Goal: Find specific page/section: Find specific page/section

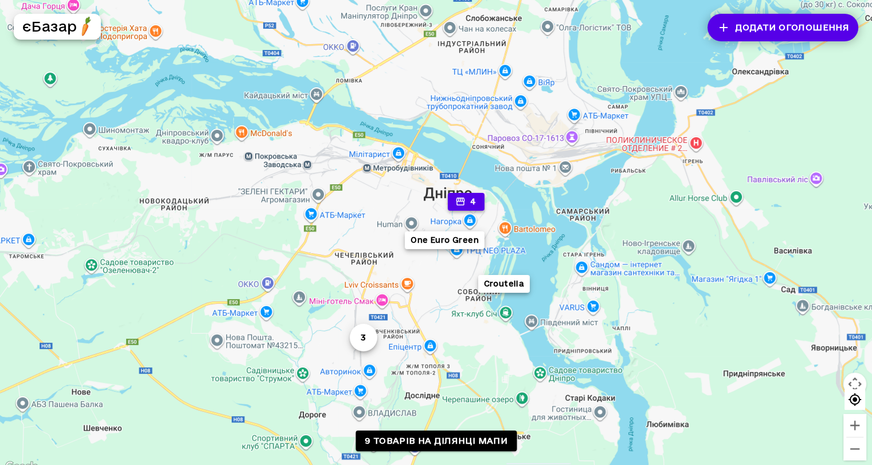
click at [466, 204] on icon "button" at bounding box center [460, 201] width 10 height 10
click at [372, 336] on button "3" at bounding box center [363, 337] width 28 height 28
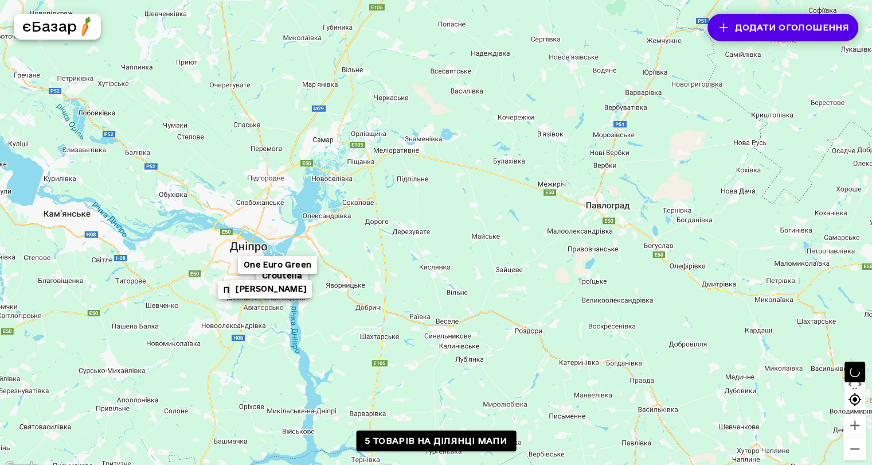
drag, startPoint x: 592, startPoint y: 221, endPoint x: 271, endPoint y: 197, distance: 322.6
click at [271, 197] on div "Домашній мед Croutella One Euro Green Перепелині яйця. [PERSON_NAME]" at bounding box center [436, 237] width 872 height 474
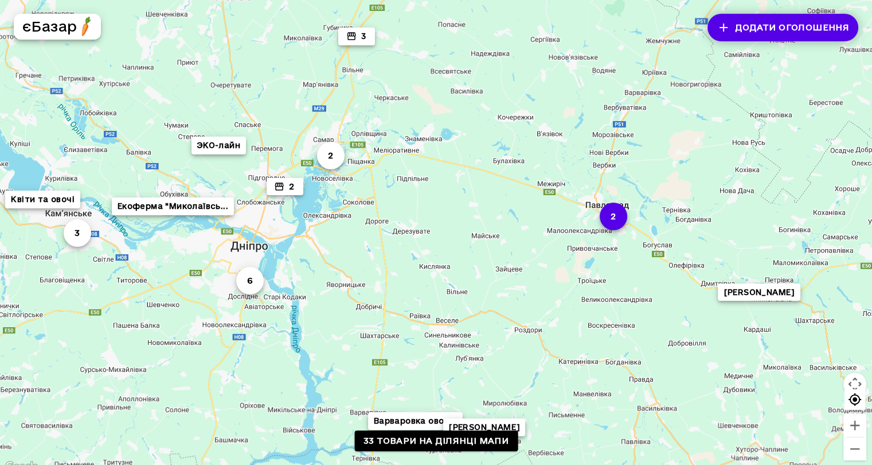
click at [618, 220] on button "2" at bounding box center [613, 216] width 28 height 28
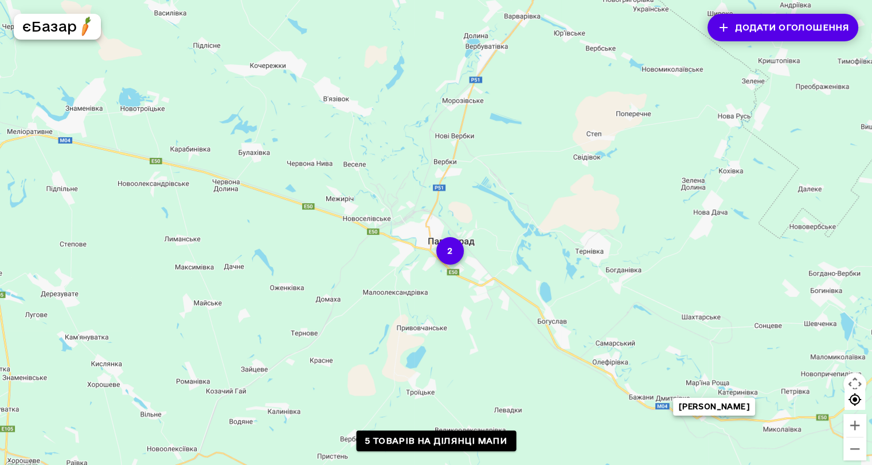
click at [455, 251] on button "2" at bounding box center [450, 251] width 28 height 28
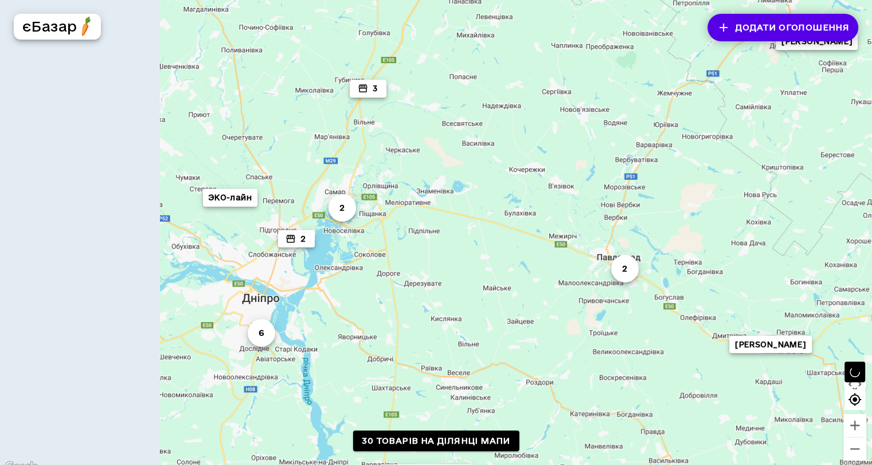
drag, startPoint x: 190, startPoint y: 232, endPoint x: 567, endPoint y: 232, distance: 376.8
click at [567, 232] on div "6 3 2 Варваровка овощи 2 Сімейне ФГ «Заможна ... [PERSON_NAME] 2 [PERSON_NAME] …" at bounding box center [436, 237] width 872 height 474
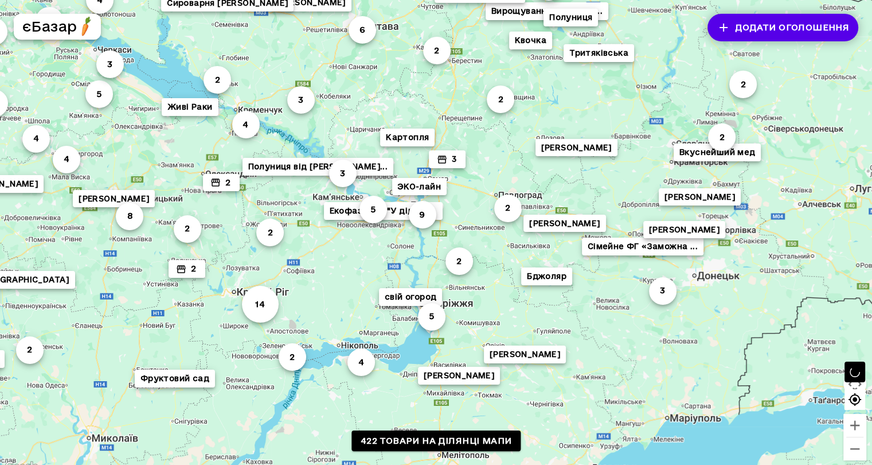
click at [415, 128] on button "Картопля" at bounding box center [407, 137] width 54 height 18
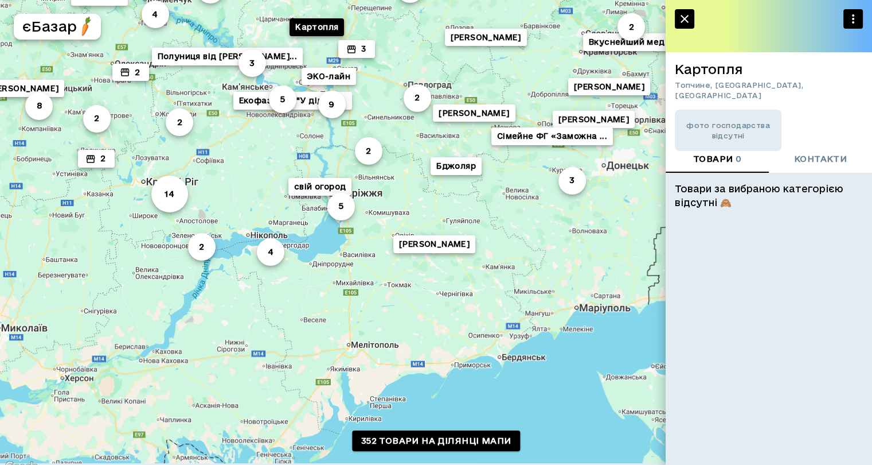
drag, startPoint x: 546, startPoint y: 356, endPoint x: 388, endPoint y: 128, distance: 276.8
click at [388, 128] on div "Екофазенда "У дідуся... 3 6 [PERSON_NAME] 4 5 2 2 Квочка 3 Колода Клубника Пан …" at bounding box center [730, 293] width 881 height 551
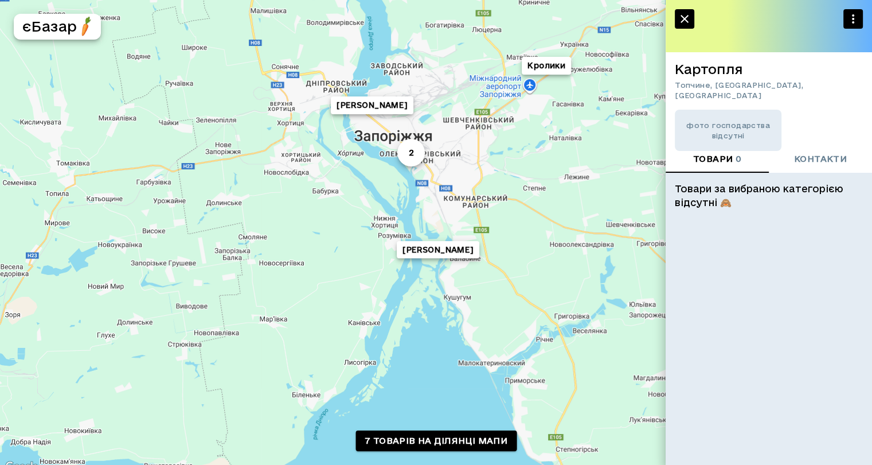
drag, startPoint x: 262, startPoint y: 143, endPoint x: 395, endPoint y: 185, distance: 140.0
click at [397, 189] on div "[PERSON_NAME] 2 [PERSON_NAME]" at bounding box center [436, 237] width 872 height 474
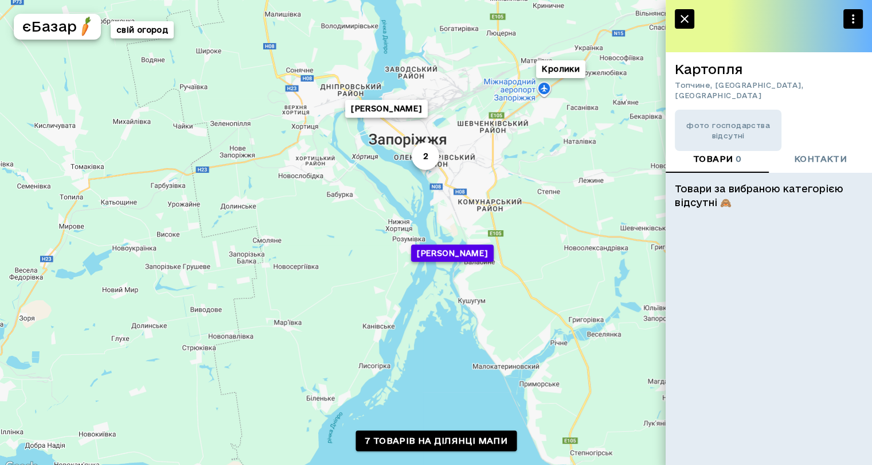
click at [435, 251] on button "[PERSON_NAME]" at bounding box center [452, 253] width 82 height 18
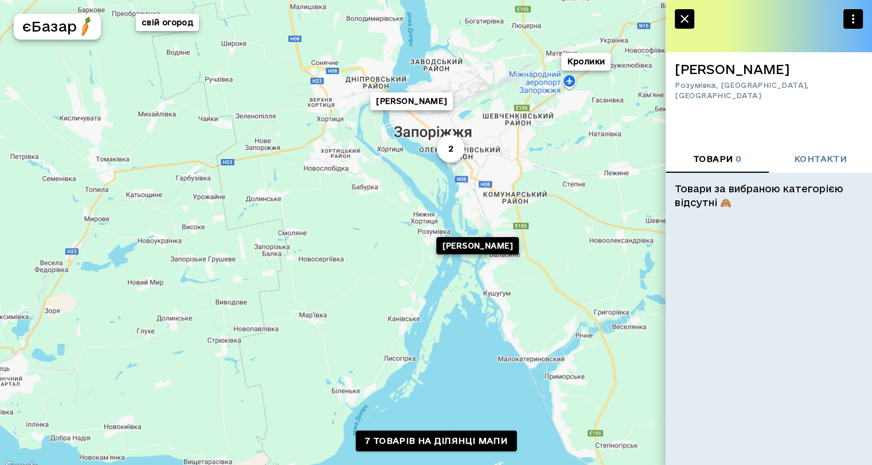
click at [686, 12] on icon "button" at bounding box center [685, 19] width 14 height 14
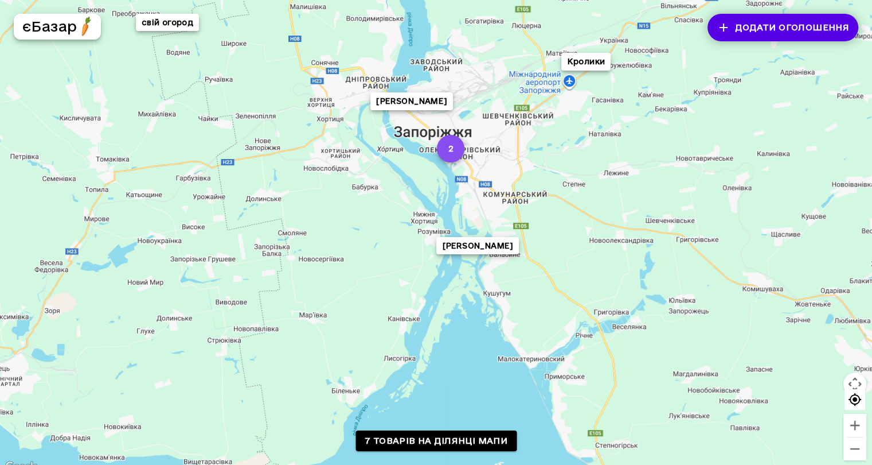
click at [450, 151] on button "2" at bounding box center [451, 149] width 28 height 28
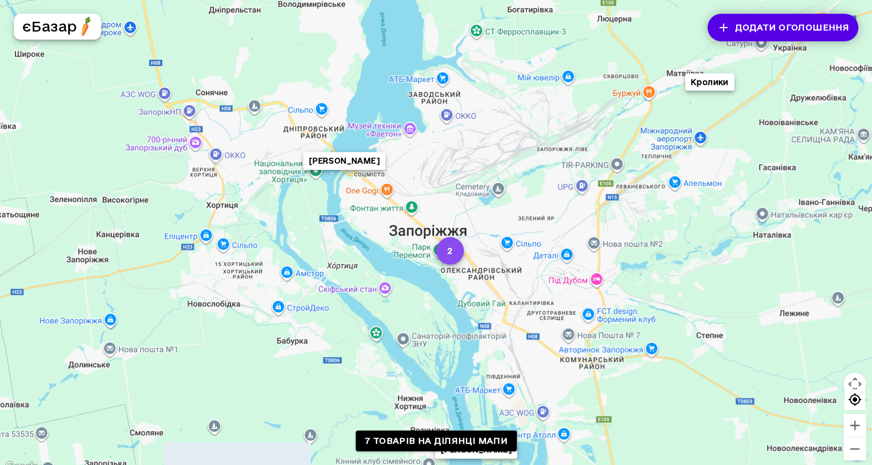
click at [454, 257] on button "2" at bounding box center [450, 251] width 28 height 28
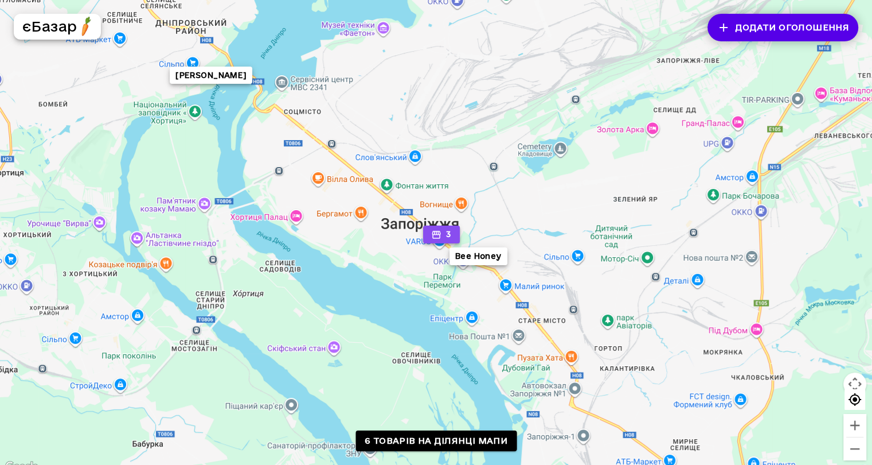
click at [447, 233] on button "3" at bounding box center [441, 234] width 37 height 18
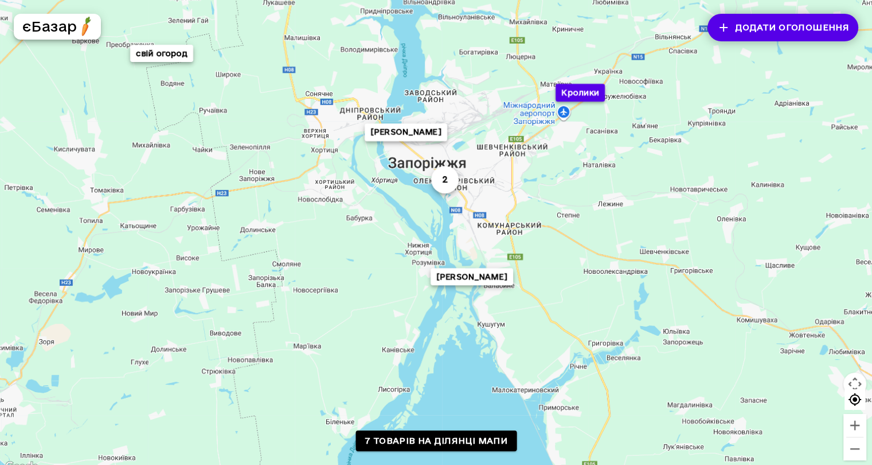
click at [601, 89] on button "Кролики" at bounding box center [580, 93] width 49 height 18
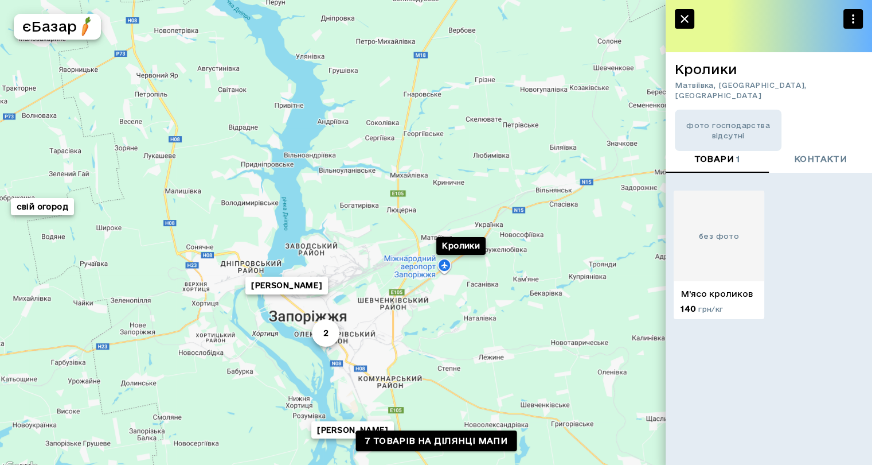
scroll to position [9, 0]
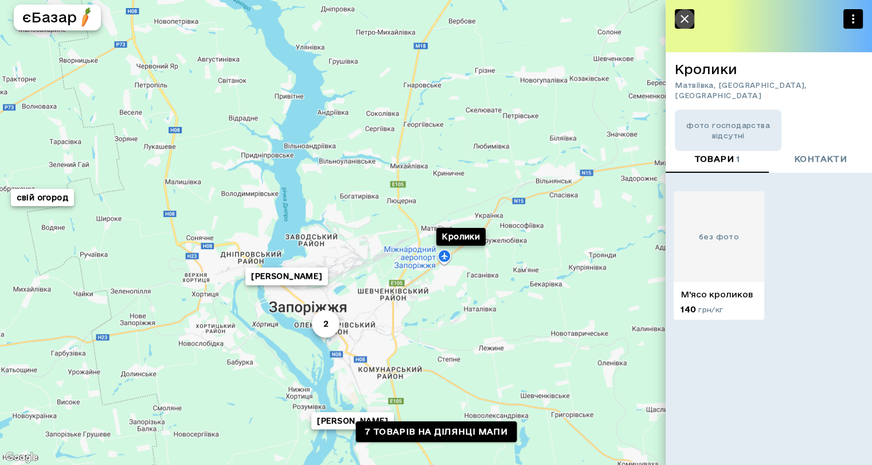
click at [687, 12] on icon "button" at bounding box center [685, 19] width 14 height 14
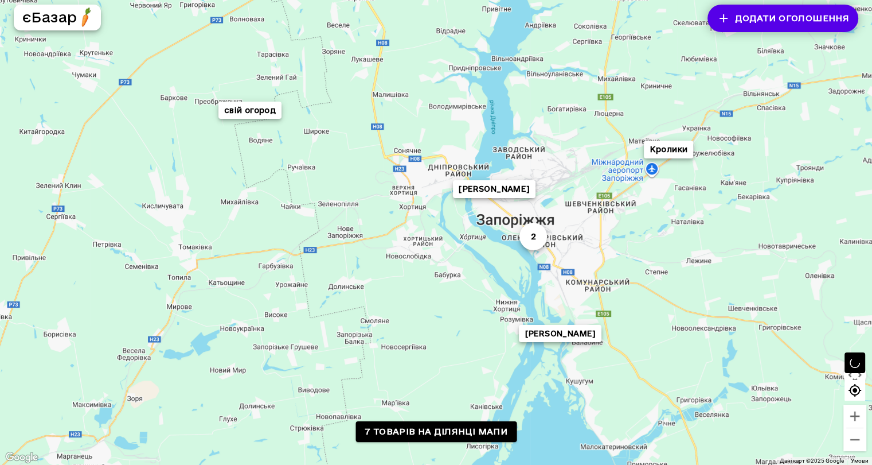
drag, startPoint x: 335, startPoint y: 188, endPoint x: 532, endPoint y: 107, distance: 211.9
click at [532, 107] on div "[PERSON_NAME] 2 Кролики свій огород [GEOGRAPHIC_DATA]" at bounding box center [436, 228] width 872 height 474
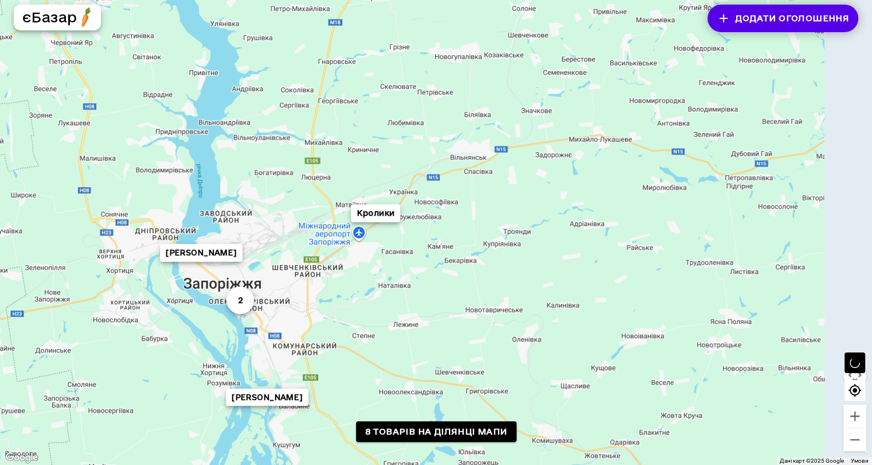
drag, startPoint x: 576, startPoint y: 178, endPoint x: 283, endPoint y: 240, distance: 299.6
click at [280, 243] on div "[PERSON_NAME] бджоли 2 Кролики свій огород [GEOGRAPHIC_DATA]" at bounding box center [436, 228] width 872 height 474
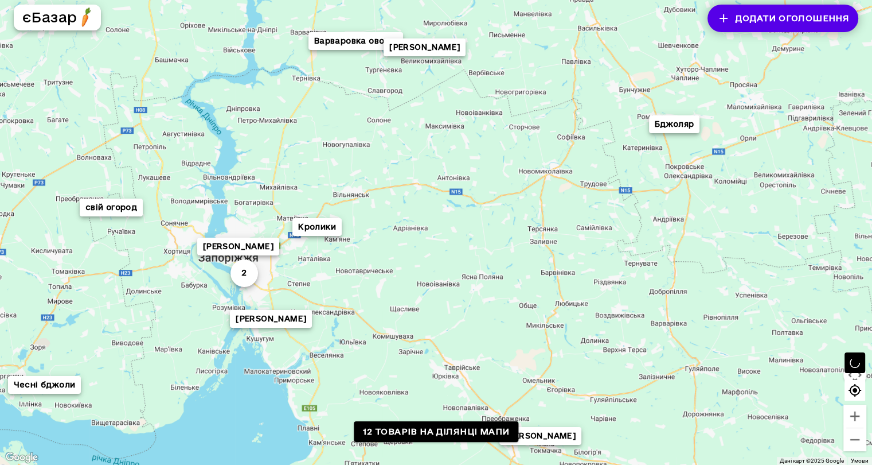
drag, startPoint x: 512, startPoint y: 182, endPoint x: 468, endPoint y: 188, distance: 44.0
click at [468, 188] on div "Огурец, помидор. [PERSON_NAME] бджоли 2 Варваровка овощи Кролики [PERSON_NAME] …" at bounding box center [436, 228] width 872 height 474
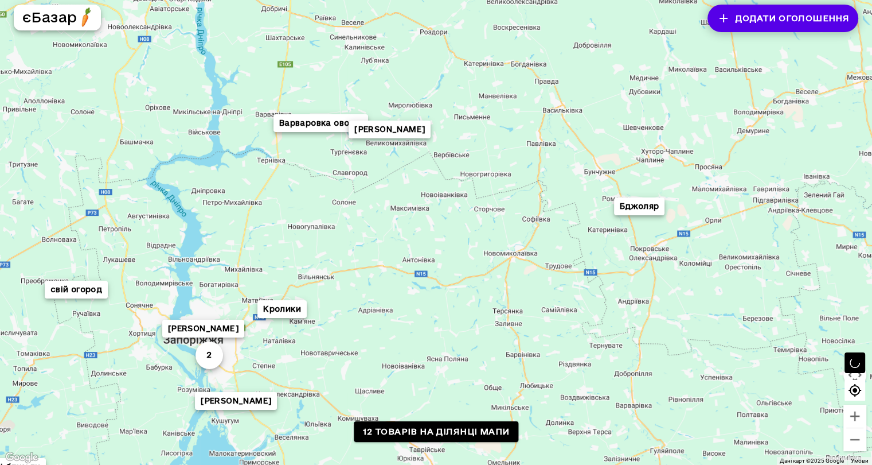
drag, startPoint x: 552, startPoint y: 165, endPoint x: 517, endPoint y: 247, distance: 89.2
click at [517, 247] on div "[PERSON_NAME] бджоли 2 Варваровка овощи Кролики [PERSON_NAME] Полана Бджоляр [P…" at bounding box center [436, 228] width 872 height 474
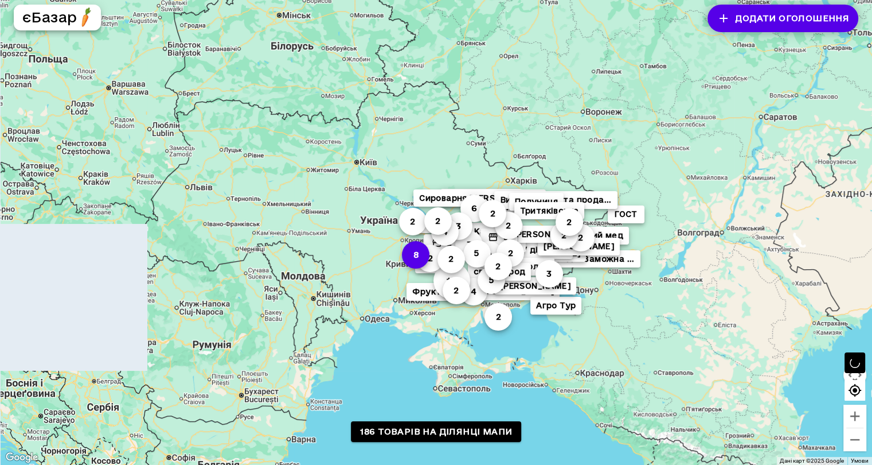
drag, startPoint x: 198, startPoint y: 274, endPoint x: 423, endPoint y: 256, distance: 226.1
click at [423, 256] on div "4 14 6 2 9 5 3 8 2 3 2 2 [PERSON_NAME] 3 2 2 2 [PERSON_NAME] 3 4 5 ГОСТ Квочка …" at bounding box center [436, 228] width 872 height 474
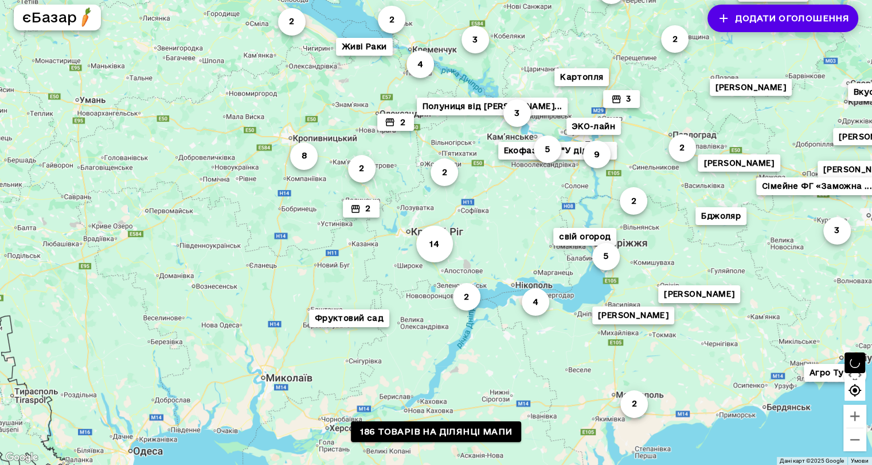
drag, startPoint x: 395, startPoint y: 244, endPoint x: 139, endPoint y: 120, distance: 284.2
click at [139, 120] on div "4 14 6 2 9 5 3 8 2 3 2 2 [PERSON_NAME] 3 2 2 2 [PERSON_NAME] 3 4 5 ГОСТ Квочка …" at bounding box center [436, 228] width 872 height 474
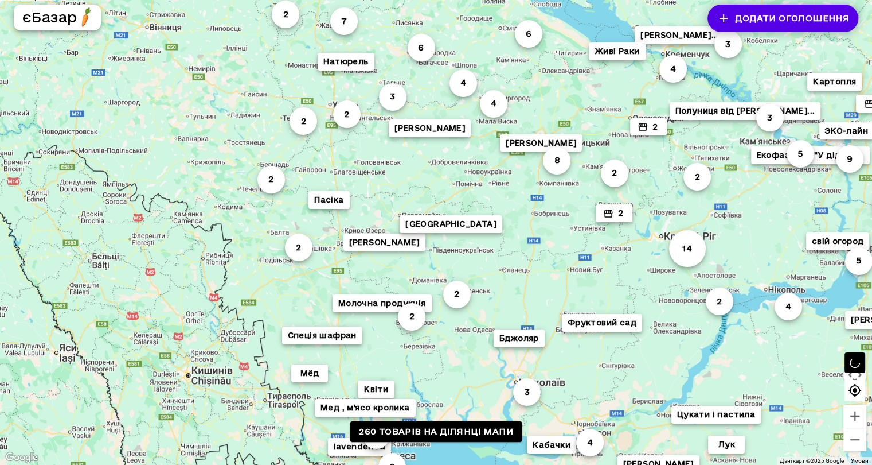
drag, startPoint x: 486, startPoint y: 177, endPoint x: 737, endPoint y: 182, distance: 251.2
click at [737, 182] on div "2 [PERSON_NAME] 4 14 [PERSON_NAME]... 2 Полуниця від [PERSON_NAME]... Сімейне Ф…" at bounding box center [436, 228] width 872 height 474
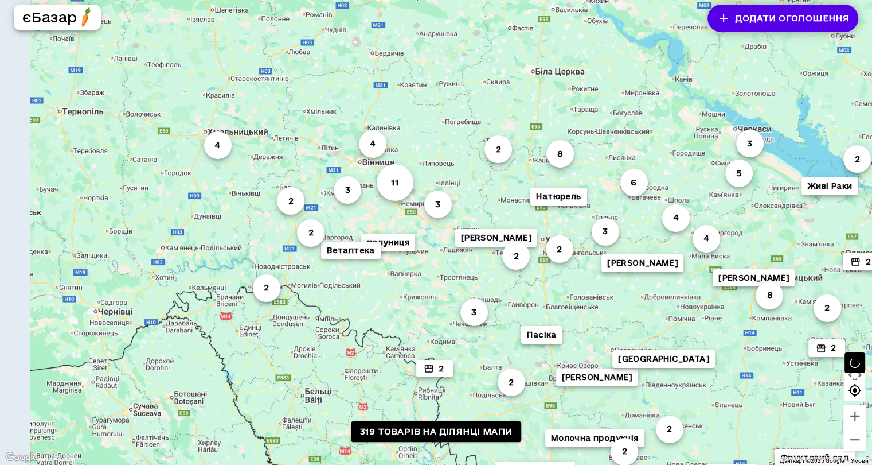
drag, startPoint x: 197, startPoint y: 145, endPoint x: 389, endPoint y: 280, distance: 235.5
click at [389, 280] on div "4 4 Бджоляр 3 5 2 2 Полуниця від [PERSON_NAME]... 4 4 3 Живі [PERSON_NAME] [PER…" at bounding box center [436, 228] width 872 height 474
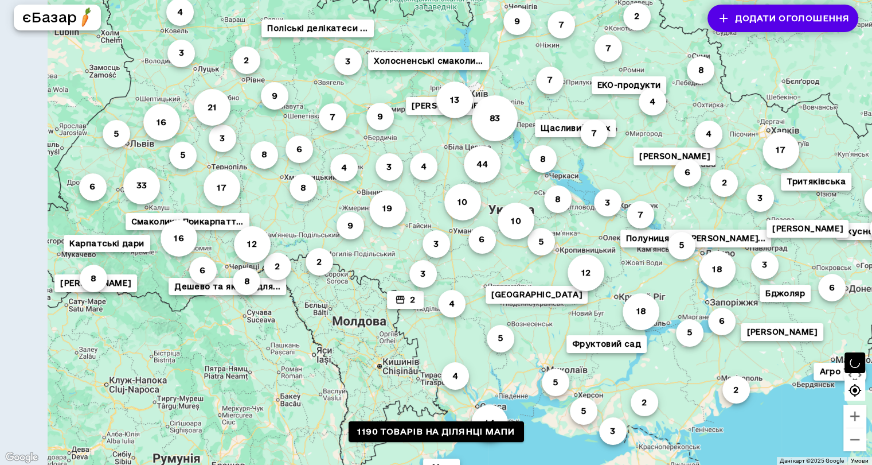
drag, startPoint x: 151, startPoint y: 183, endPoint x: 259, endPoint y: 173, distance: 108.8
click at [259, 173] on div "14 83 Green Field 5 5 3 7 [PERSON_NAME] 8 7 9 4 8 5 Щасливий птах 2 ЕКО-продукт…" at bounding box center [436, 228] width 872 height 474
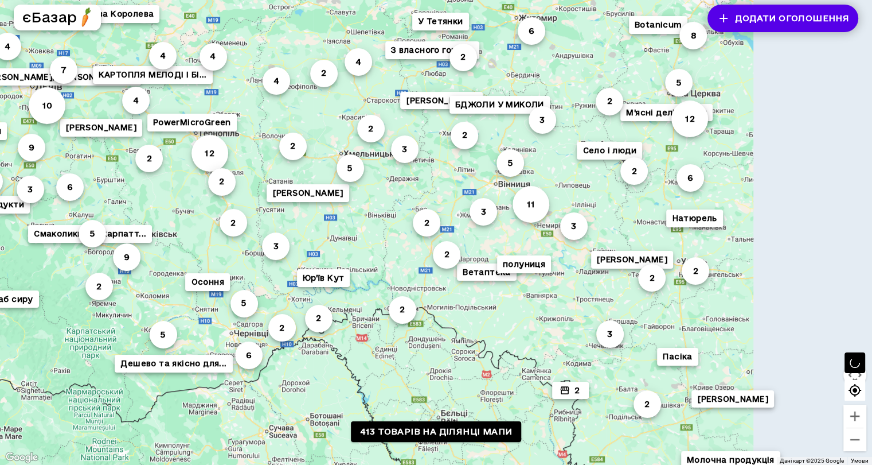
drag, startPoint x: 567, startPoint y: 192, endPoint x: 358, endPoint y: 201, distance: 208.4
click at [366, 204] on div "Юр'їв Кут 2 2 5 4 3 2 З власного городу 2 [PERSON_NAME] У Тетянки 2 2 БДЖОЛИ У …" at bounding box center [436, 228] width 872 height 474
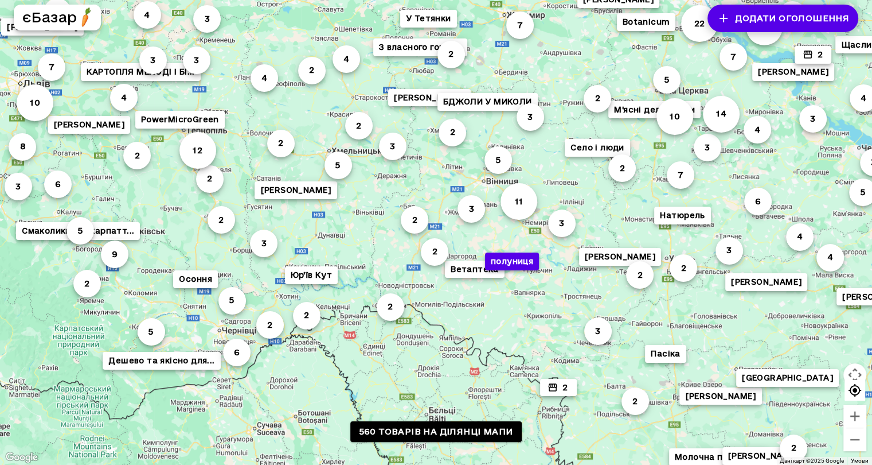
click at [522, 268] on button "полуниця" at bounding box center [512, 261] width 54 height 18
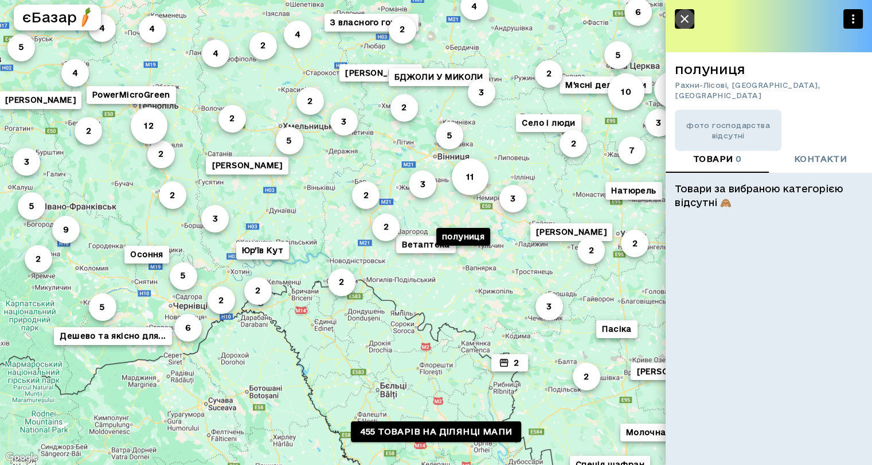
click at [680, 21] on icon "button" at bounding box center [685, 19] width 14 height 14
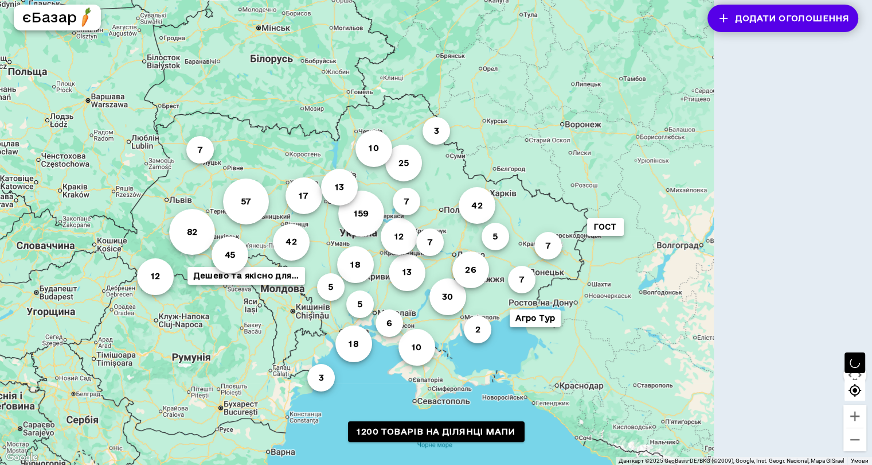
drag, startPoint x: 528, startPoint y: 312, endPoint x: 291, endPoint y: 315, distance: 237.4
